Goal: Information Seeking & Learning: Compare options

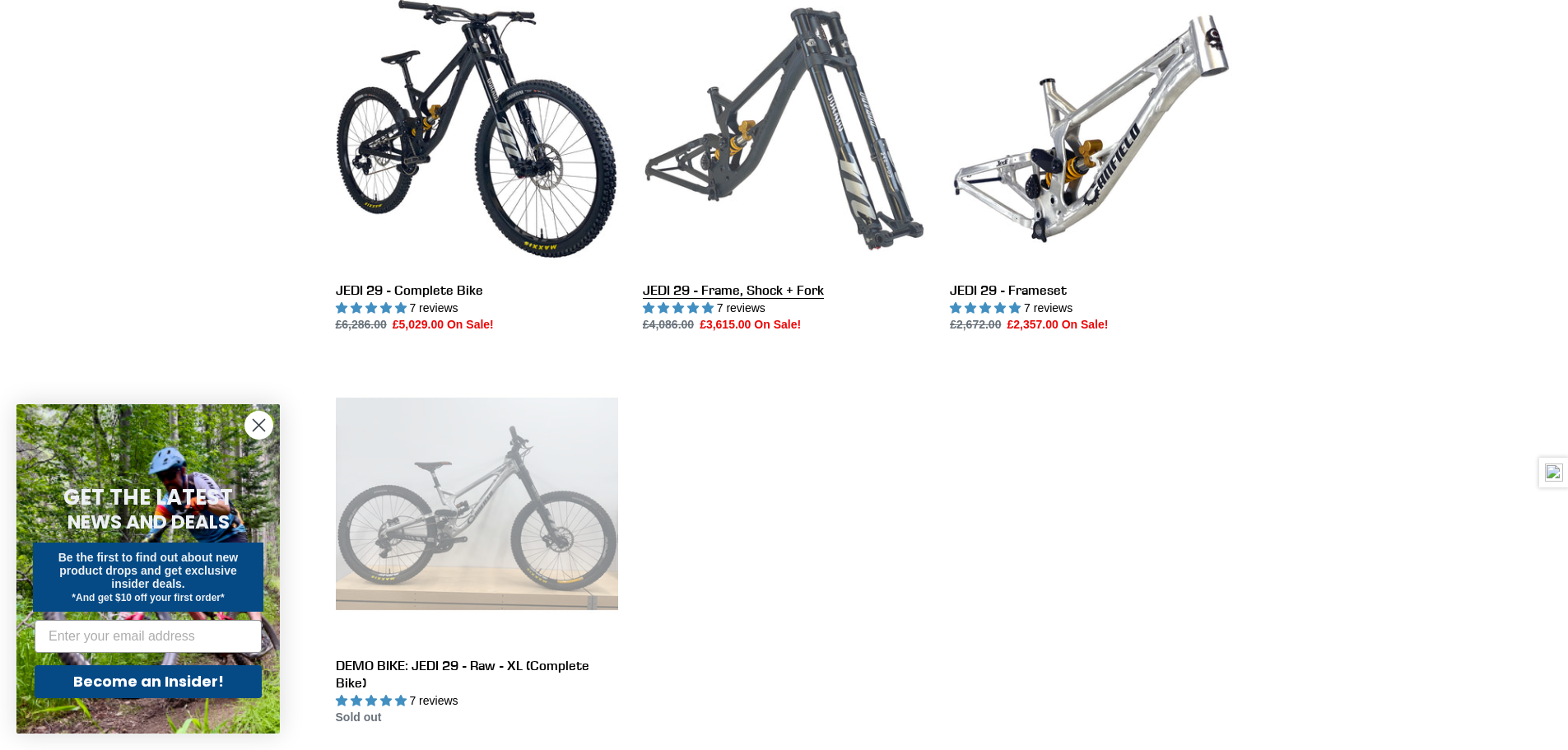
scroll to position [247, 0]
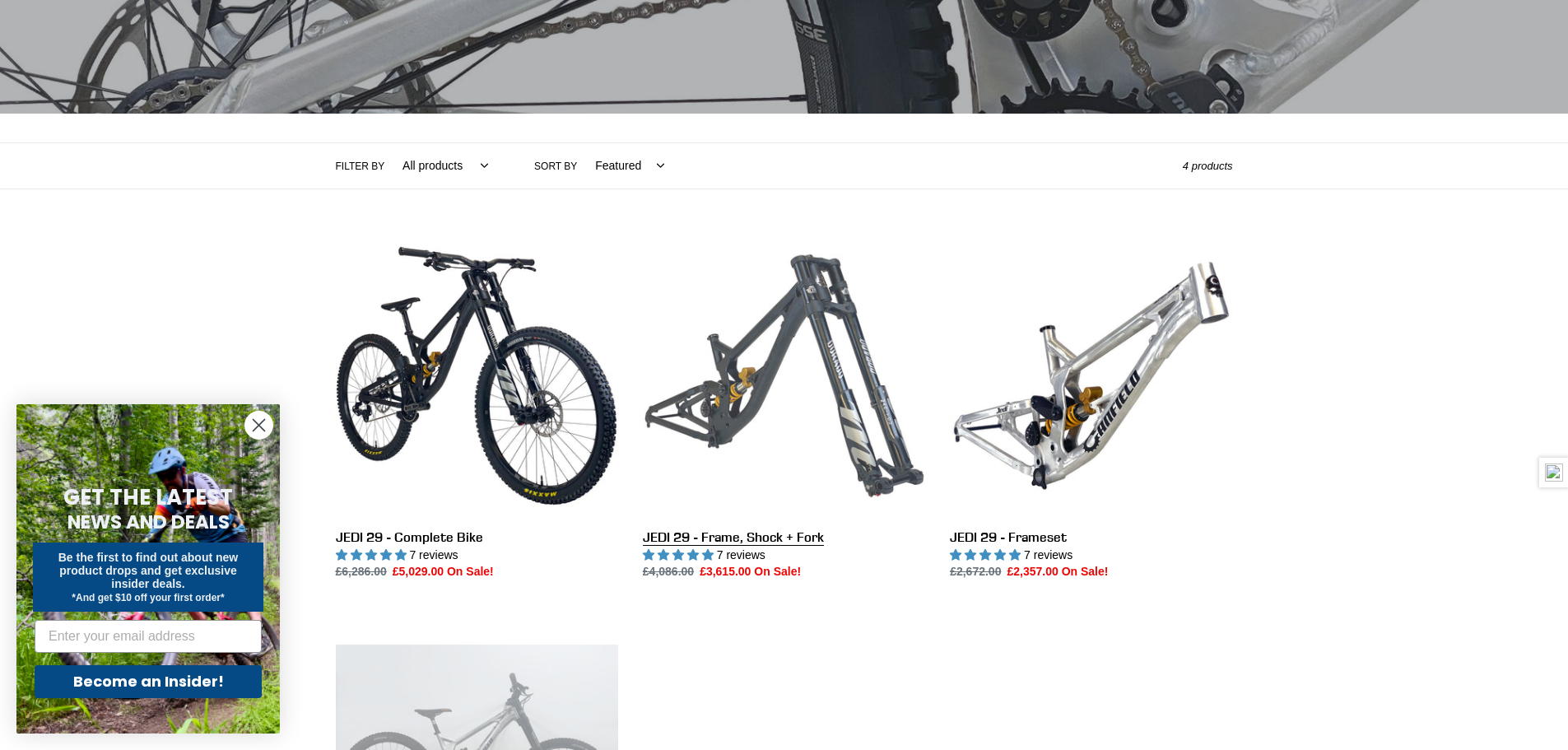
click at [759, 392] on link "JEDI 29 - Frame, Shock + Fork" at bounding box center [784, 408] width 282 height 347
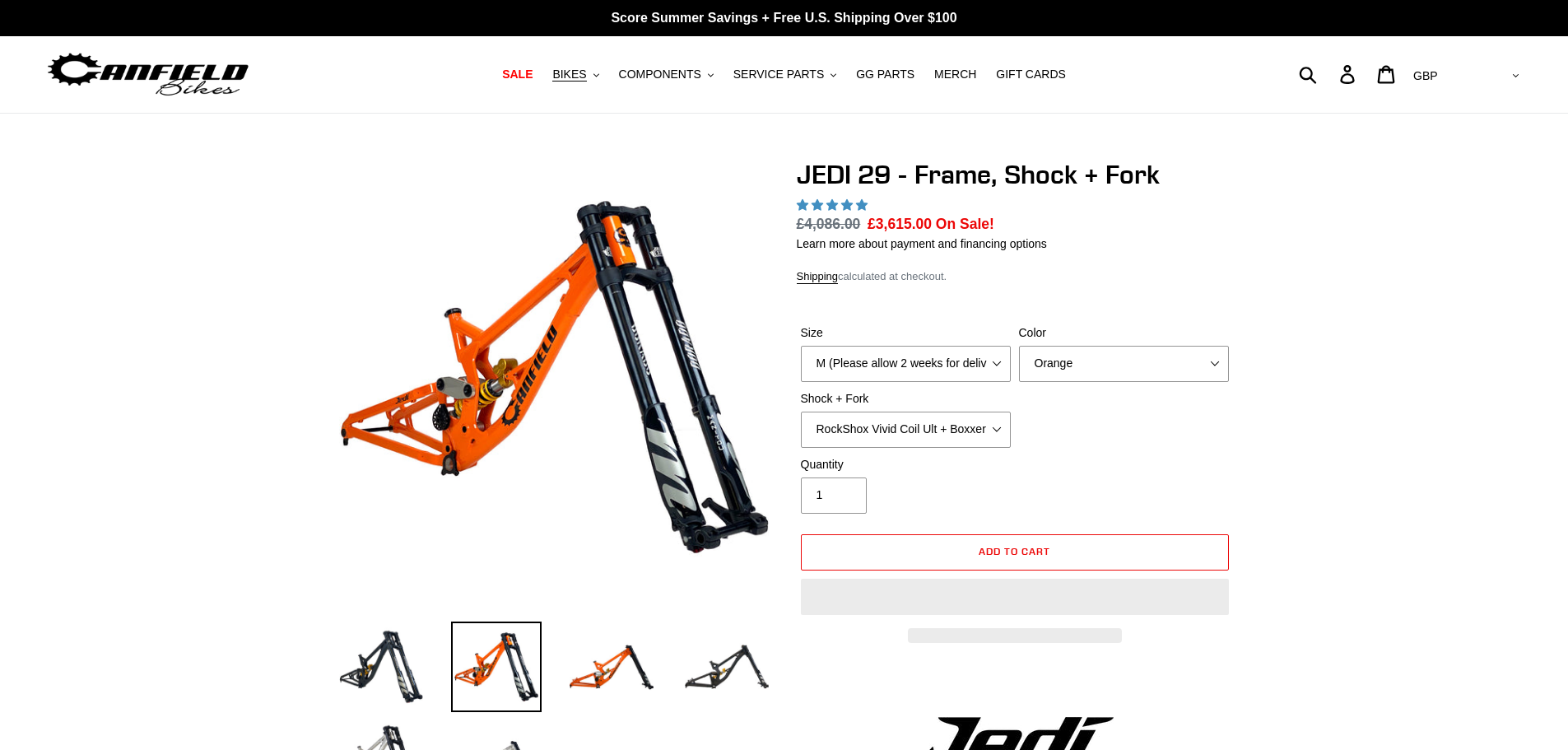
select select "highest-rating"
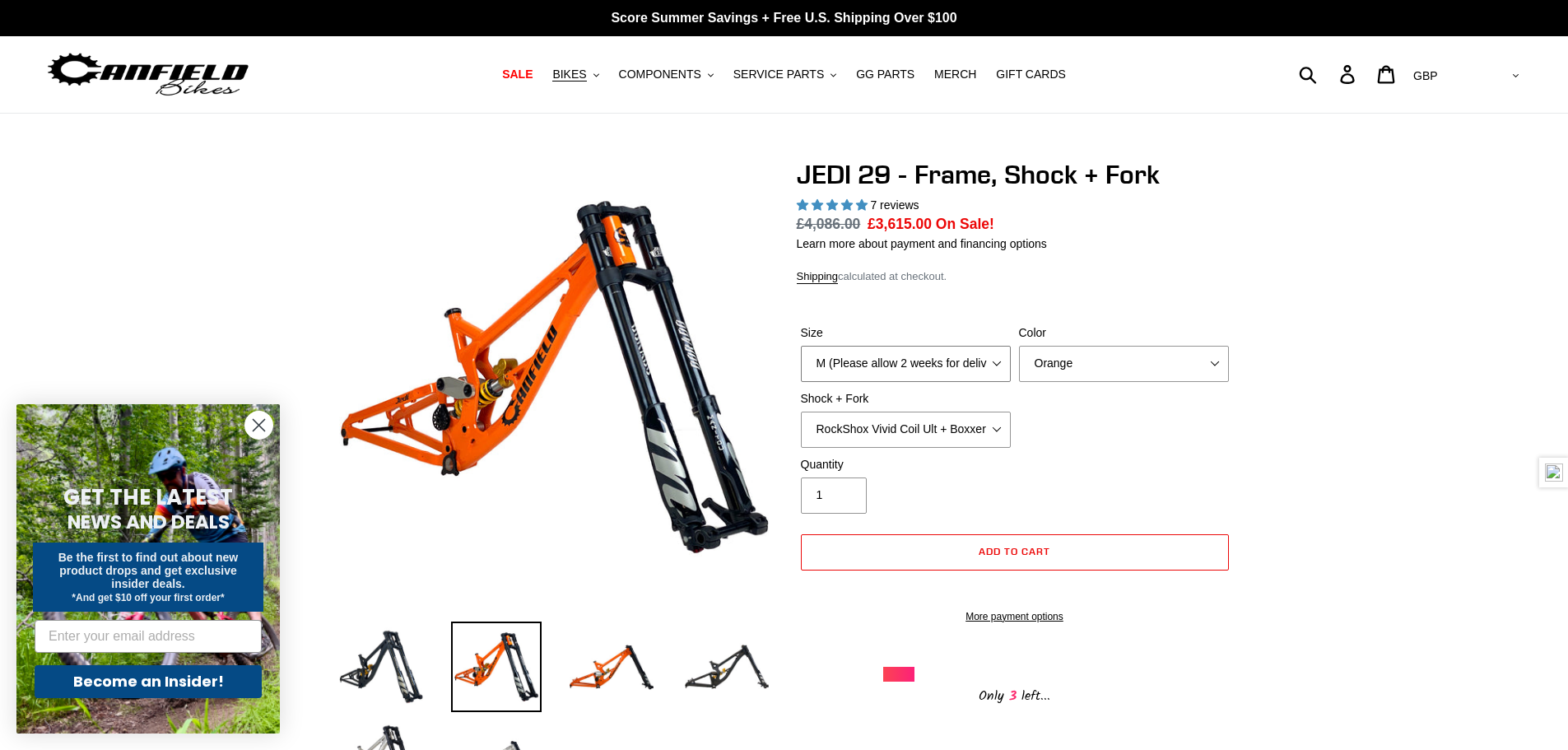
click at [846, 365] on select "M (Please allow 2 weeks for delivery) L (Please allow 2 weeks for delivery) XL" at bounding box center [906, 364] width 210 height 37
select select "XL"
click at [801, 346] on select "M (Please allow 2 weeks for delivery) L (Please allow 2 weeks for delivery) XL" at bounding box center [906, 364] width 210 height 37
click at [1069, 373] on select "Orange Stealth Black Raw" at bounding box center [1124, 364] width 210 height 37
select select "Stealth Black"
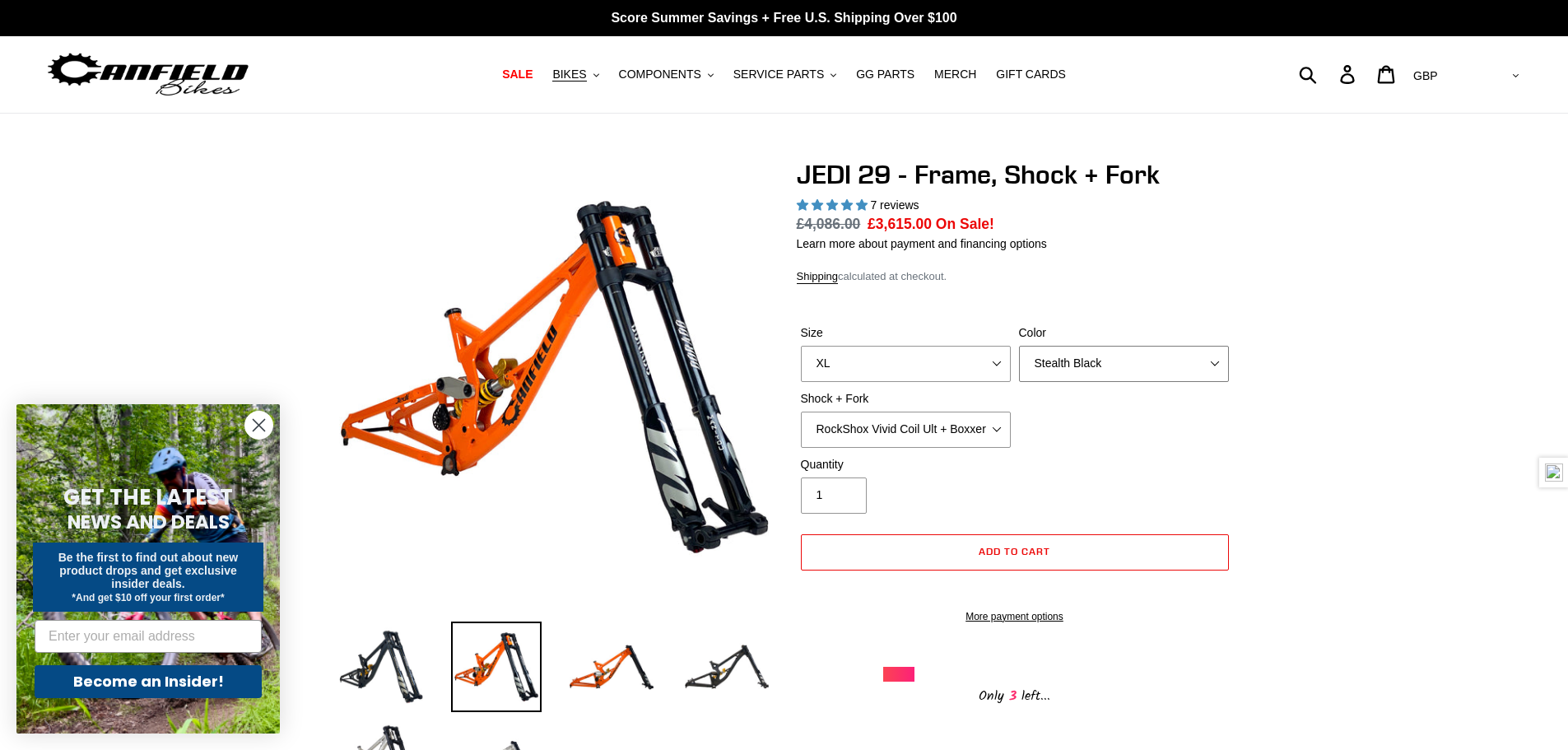
click at [1020, 346] on select "Orange Stealth Black Raw" at bounding box center [1124, 364] width 210 height 37
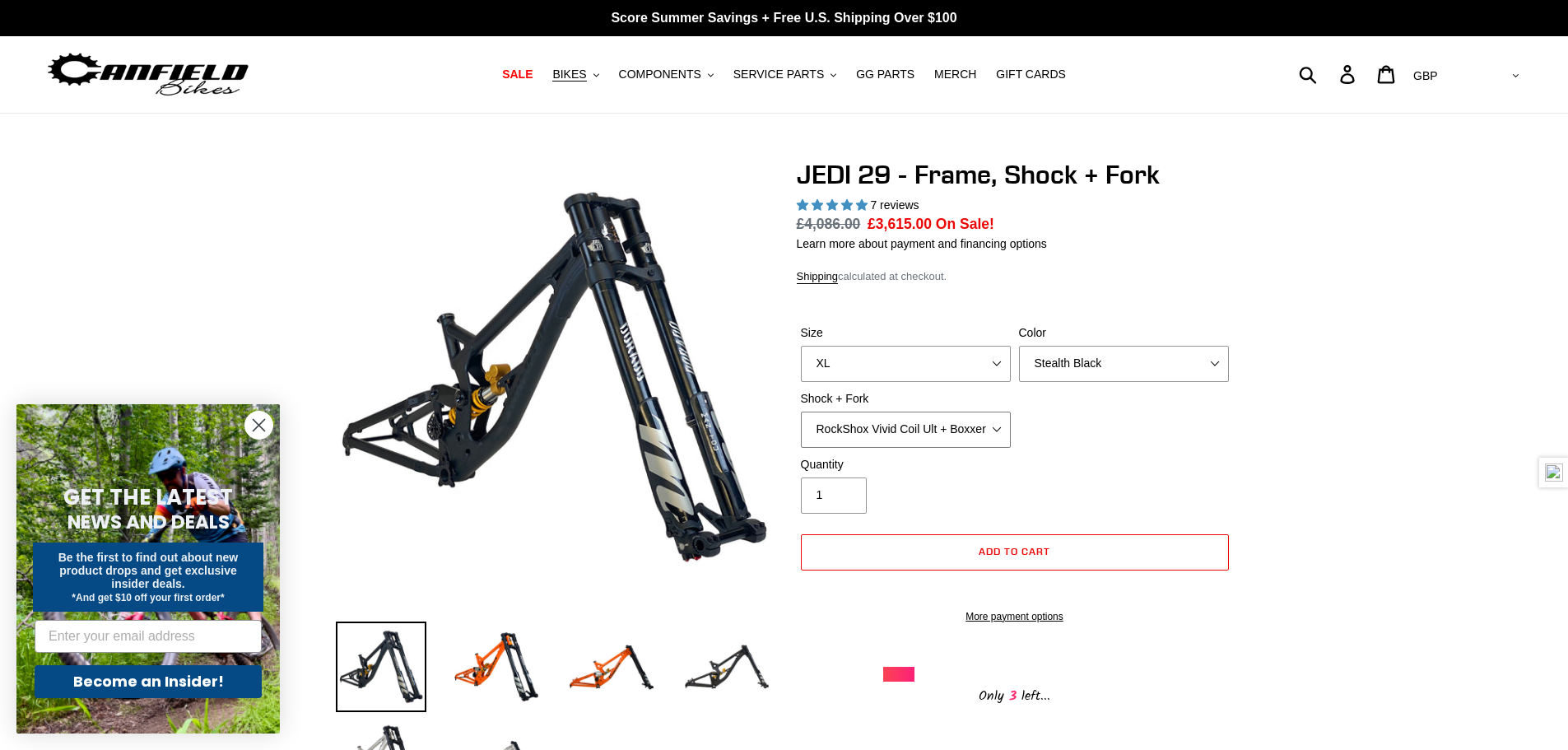
click at [989, 439] on select "RockShox Vivid Coil Ult + Boxxer RC2 C3 Ult Fox DHX2 250x75 + Fox 40 Float Grip…" at bounding box center [906, 430] width 210 height 37
select select "EXT Storia LOK V3 + EXT Vaia 200"
click at [801, 412] on select "RockShox Vivid Coil Ult + Boxxer RC2 C3 Ult Fox DHX2 250x75 + Fox 40 Float Grip…" at bounding box center [906, 430] width 210 height 37
click at [1108, 450] on div "Size M (Please allow 2 weeks for delivery) L (Please allow 2 weeks for delivery…" at bounding box center [1015, 390] width 436 height 132
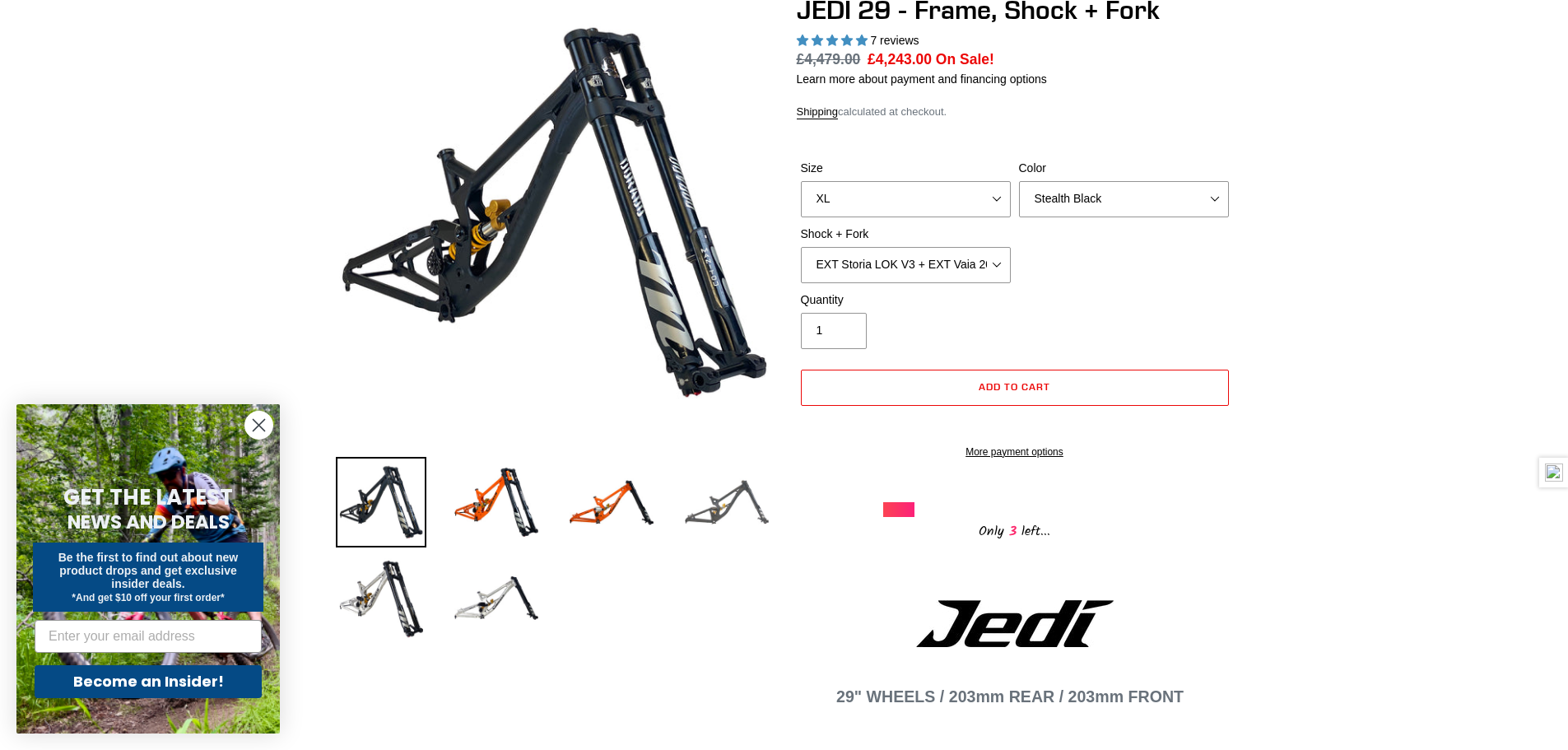
click at [718, 503] on img at bounding box center [727, 502] width 90 height 90
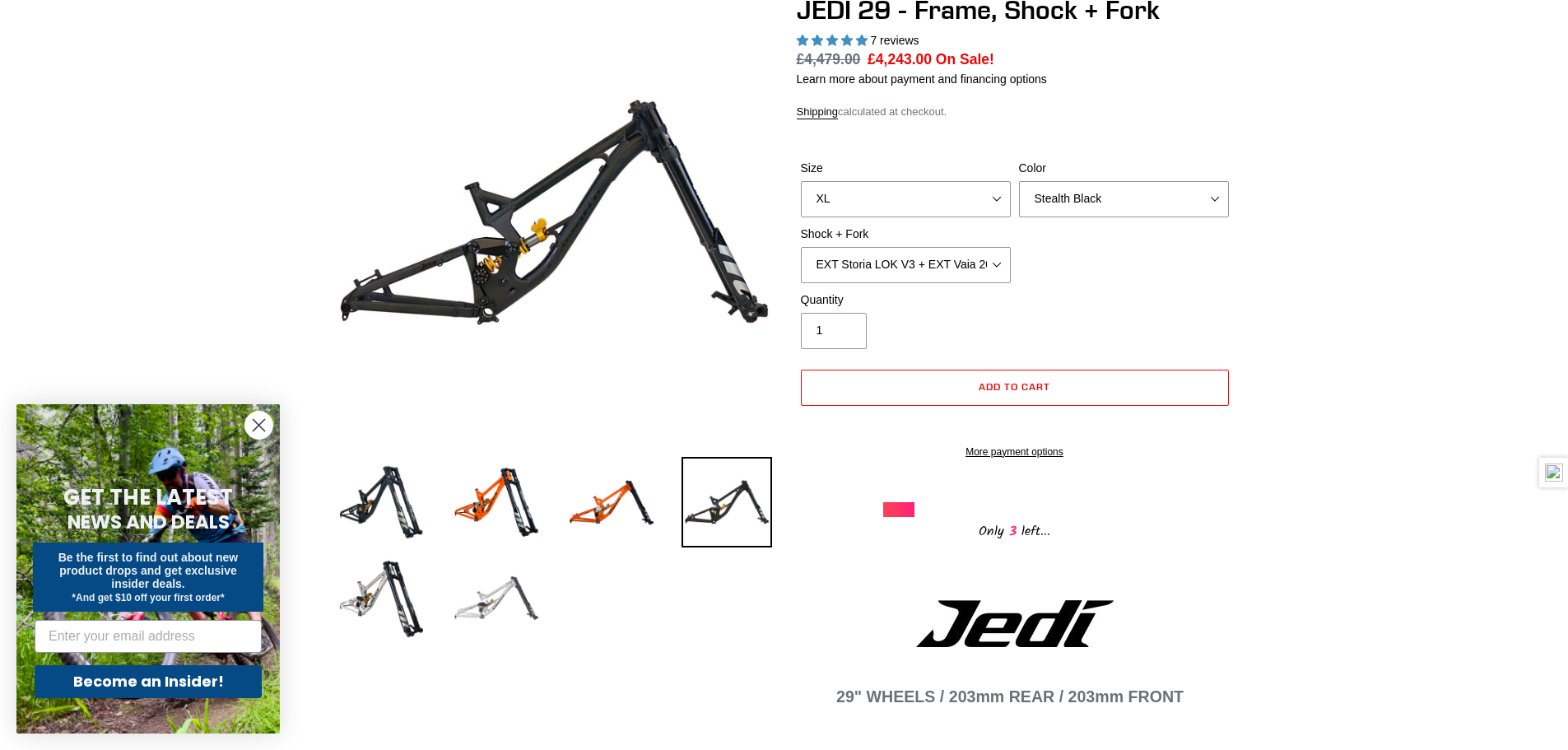
click at [486, 579] on img at bounding box center [496, 597] width 90 height 90
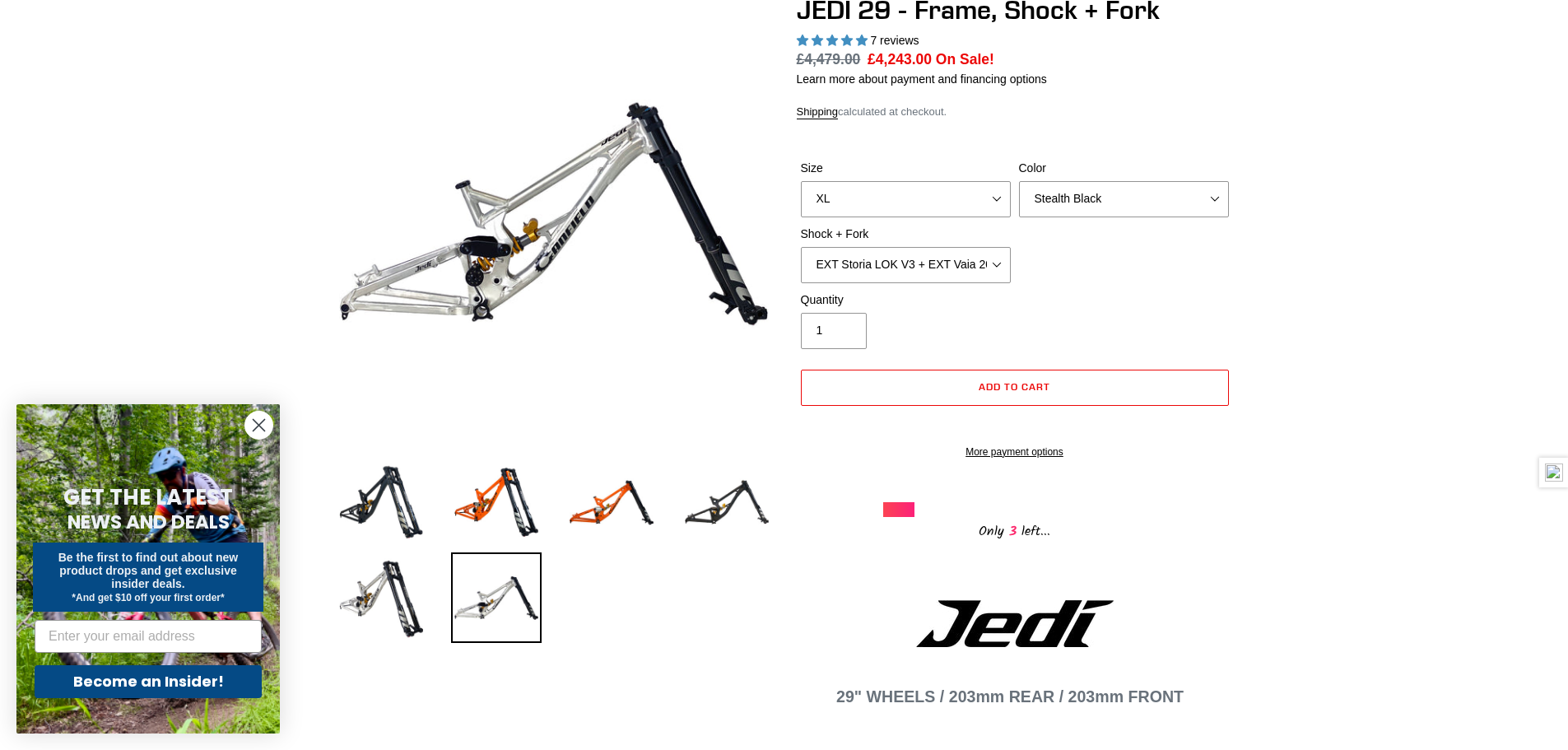
click at [1117, 291] on div "Quantity 1" at bounding box center [1015, 324] width 436 height 66
click at [1001, 273] on select "RockShox Vivid Coil Ult + Boxxer RC2 C3 Ult Fox DHX2 250x75 + Fox 40 Float Grip…" at bounding box center [906, 265] width 210 height 37
click at [801, 247] on select "RockShox Vivid Coil Ult + Boxxer RC2 C3 Ult Fox DHX2 250x75 + Fox 40 Float Grip…" at bounding box center [906, 265] width 210 height 37
click at [1155, 339] on div "Quantity 1" at bounding box center [1015, 324] width 436 height 66
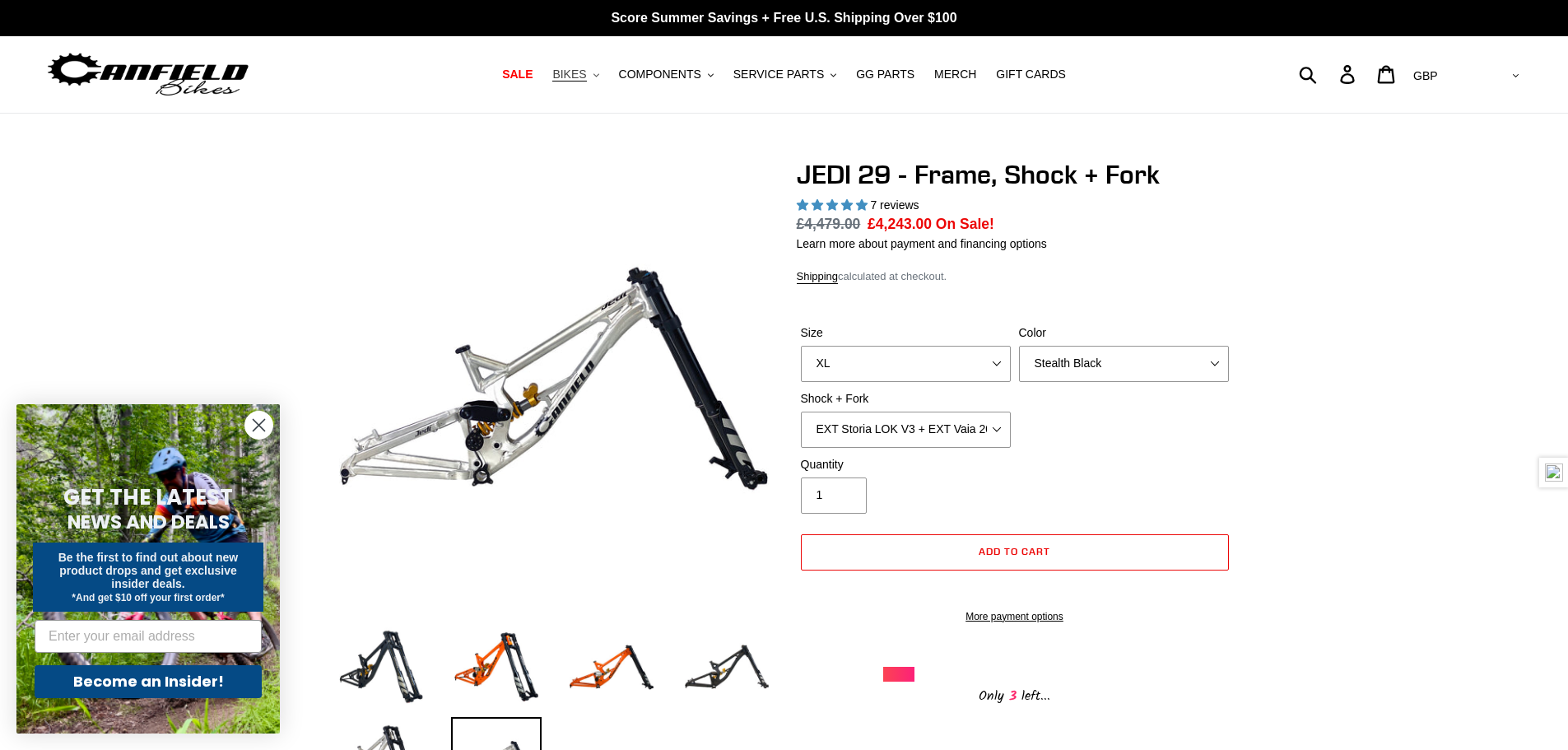
click at [586, 75] on span "BIKES" at bounding box center [569, 74] width 34 height 14
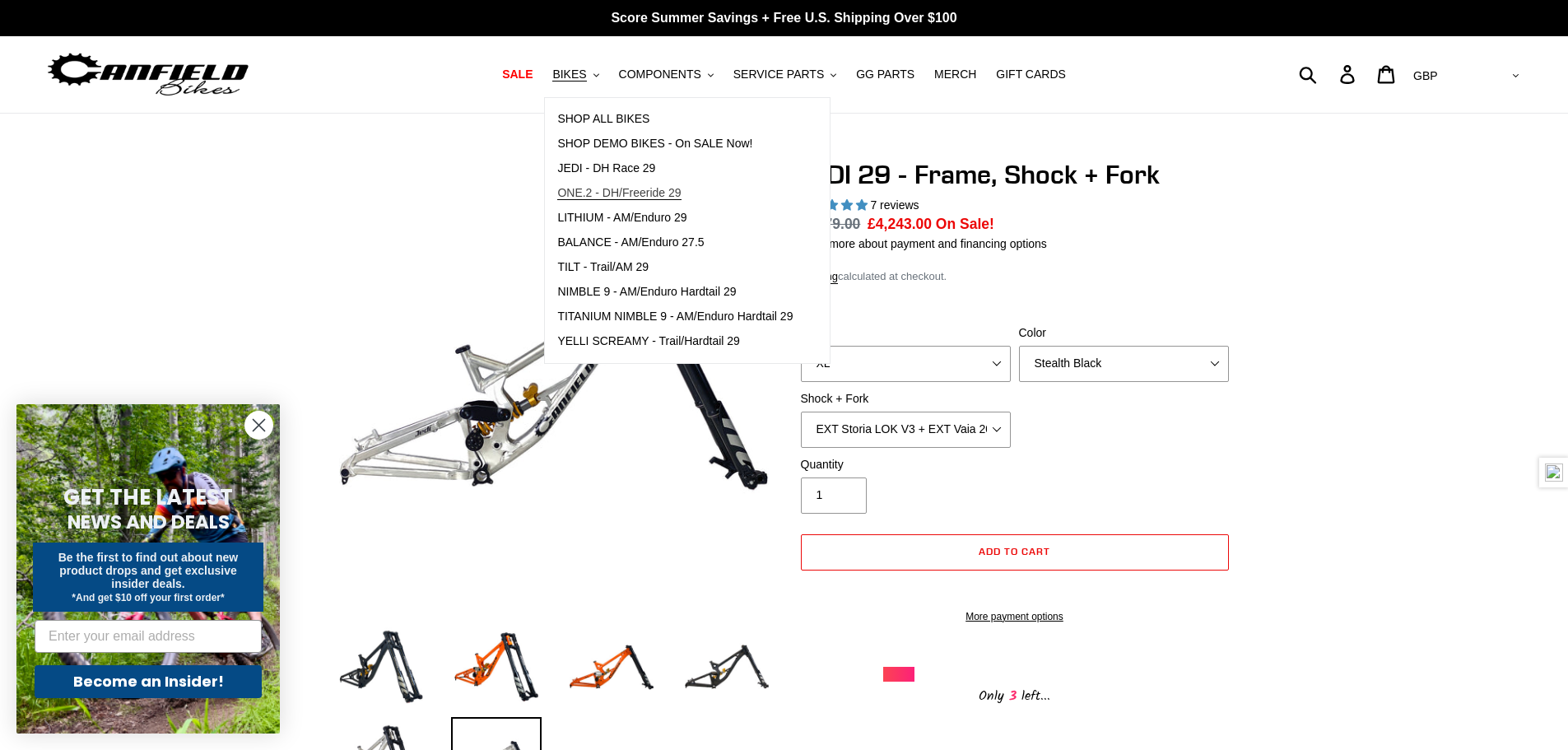
click at [598, 198] on span "ONE.2 - DH/Freeride 29" at bounding box center [619, 192] width 124 height 14
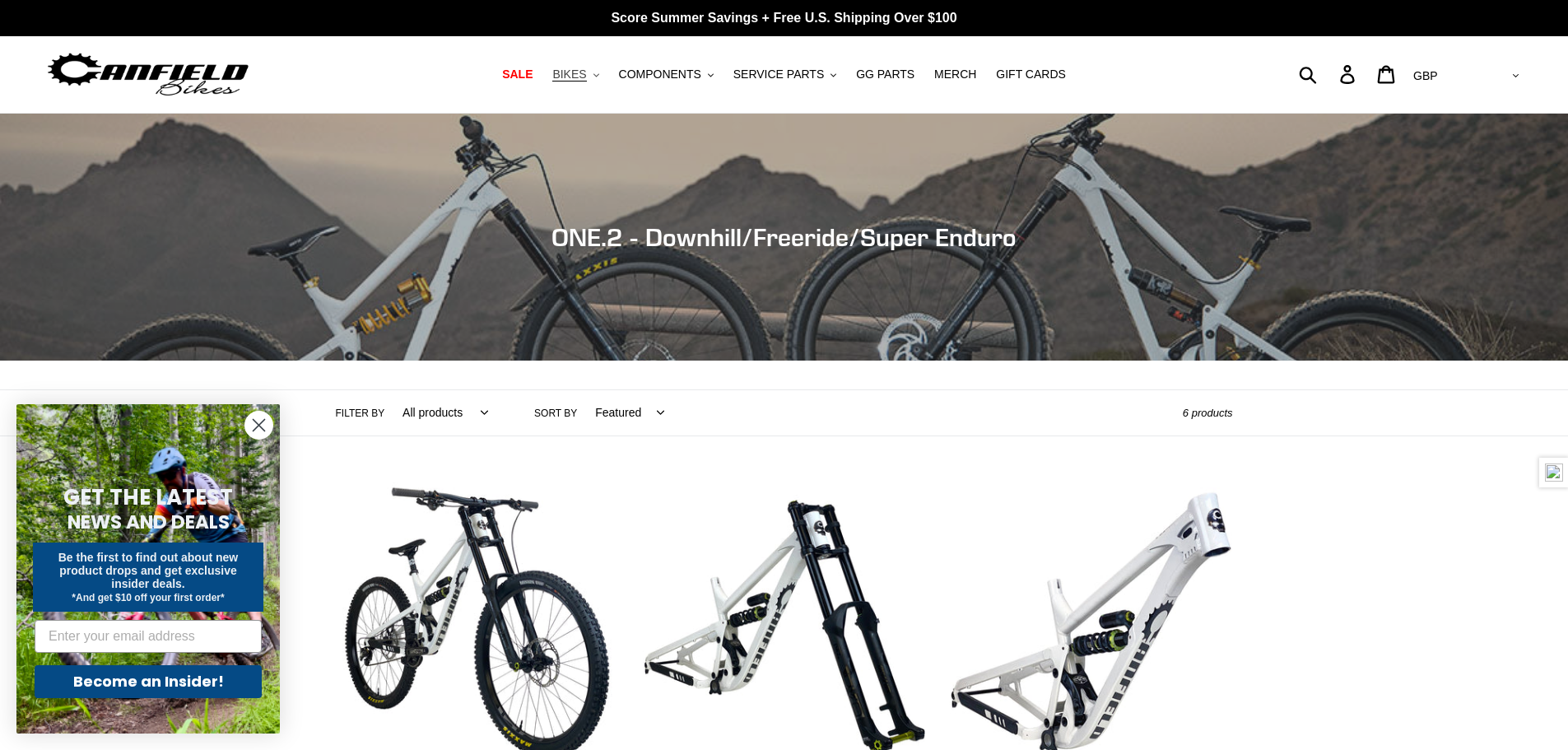
click at [587, 67] on span "BIKES" at bounding box center [569, 74] width 34 height 14
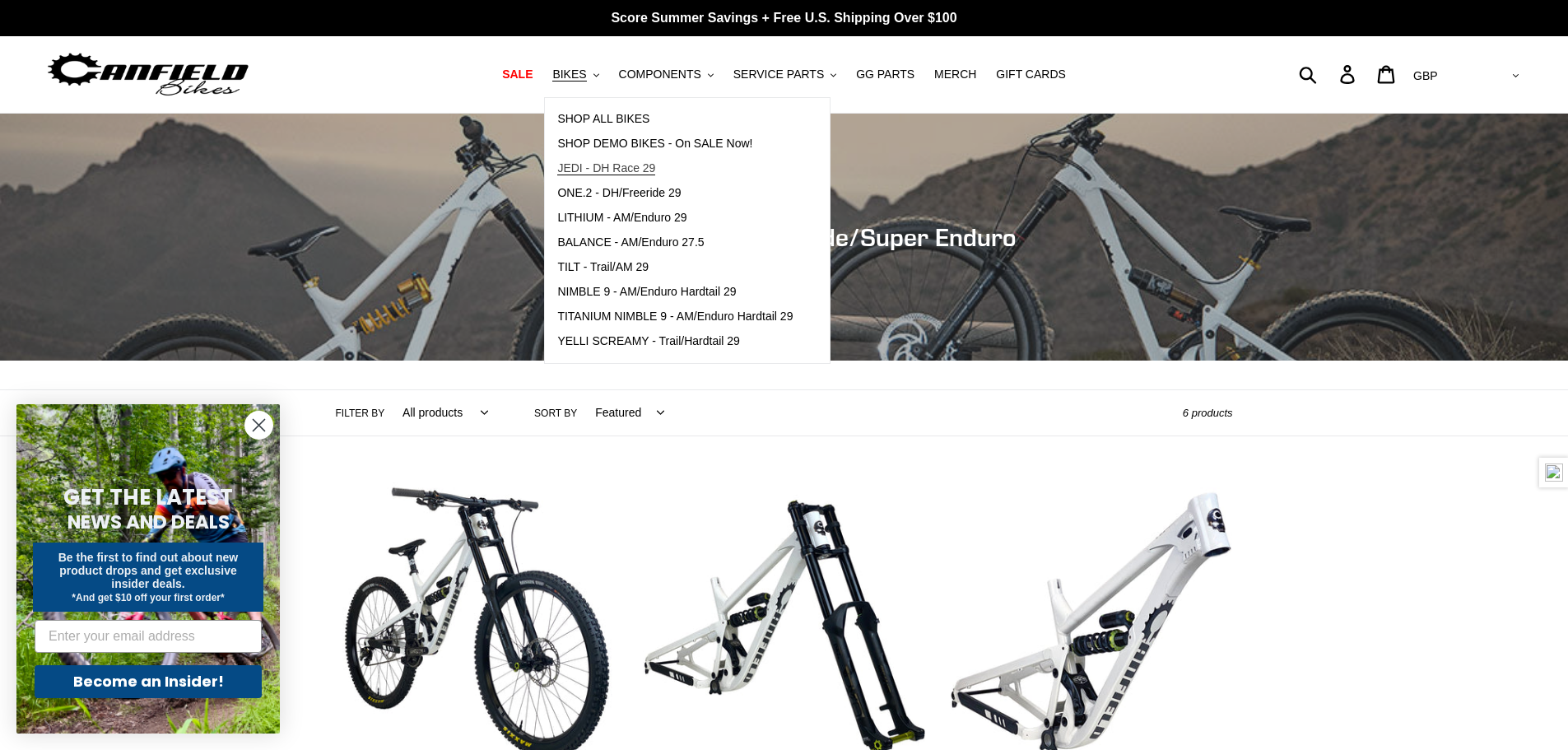
click at [592, 170] on span "JEDI - DH Race 29" at bounding box center [606, 168] width 98 height 14
